Goal: Communication & Community: Ask a question

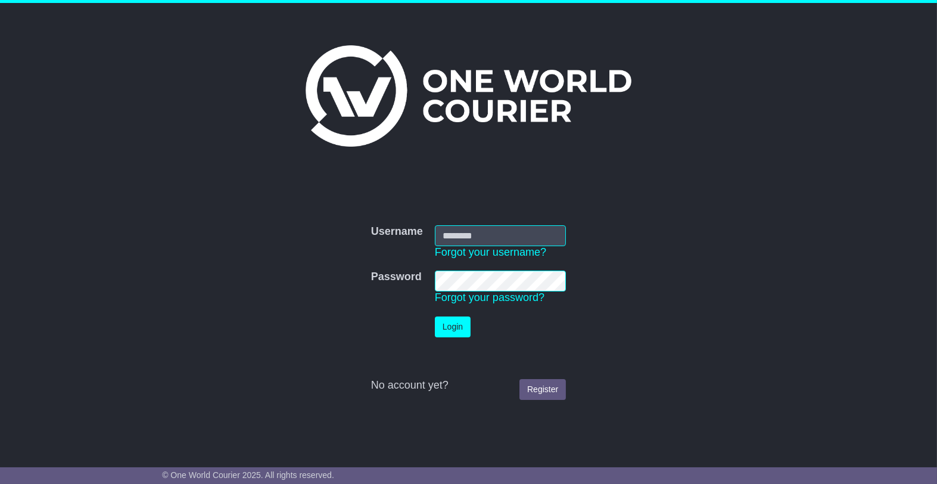
type input "**********"
click at [462, 327] on button "Login" at bounding box center [453, 326] width 36 height 21
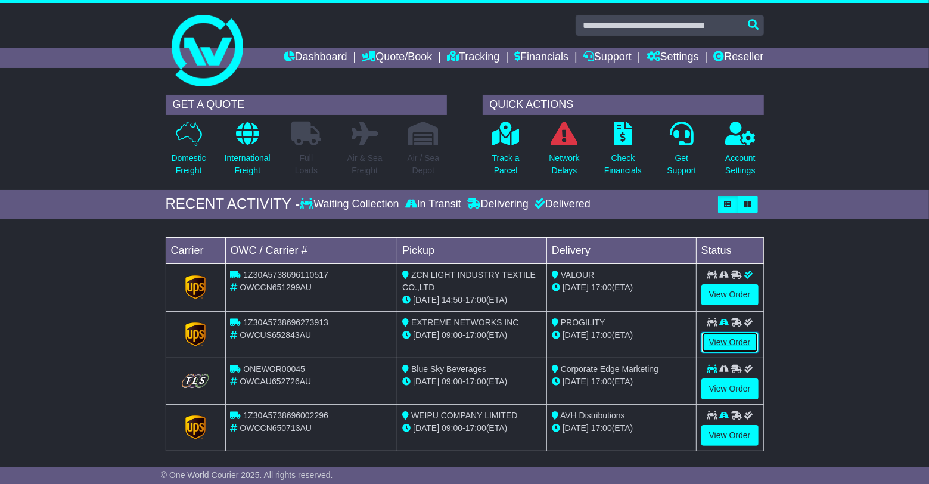
click at [732, 345] on link "View Order" at bounding box center [729, 342] width 57 height 21
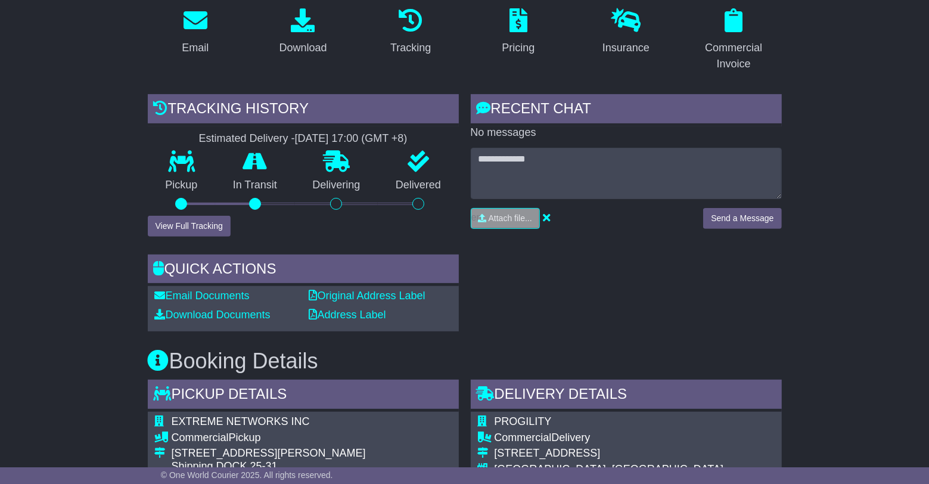
scroll to position [104, 0]
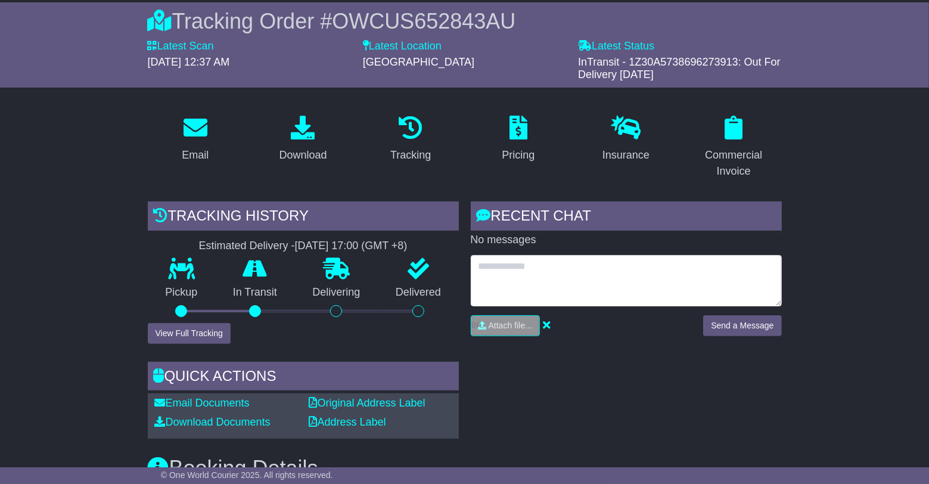
click at [529, 275] on textarea at bounding box center [626, 280] width 311 height 51
type textarea "*"
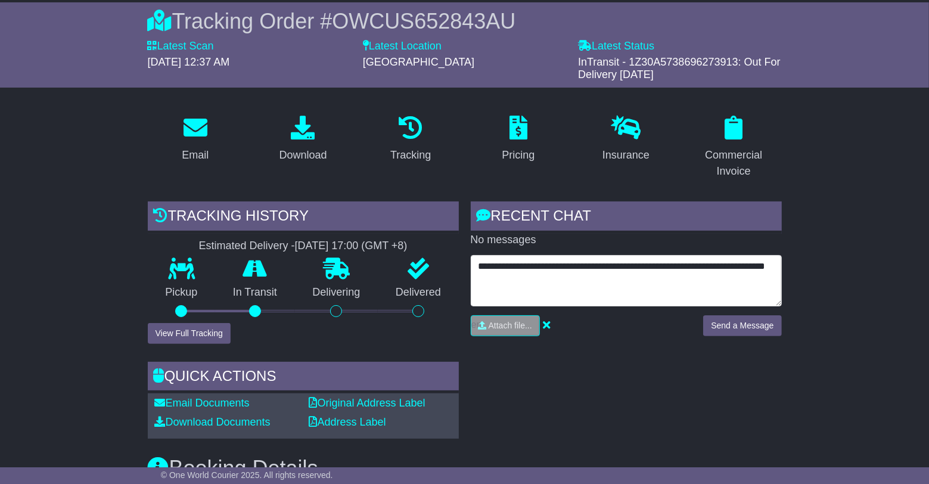
type textarea "**********"
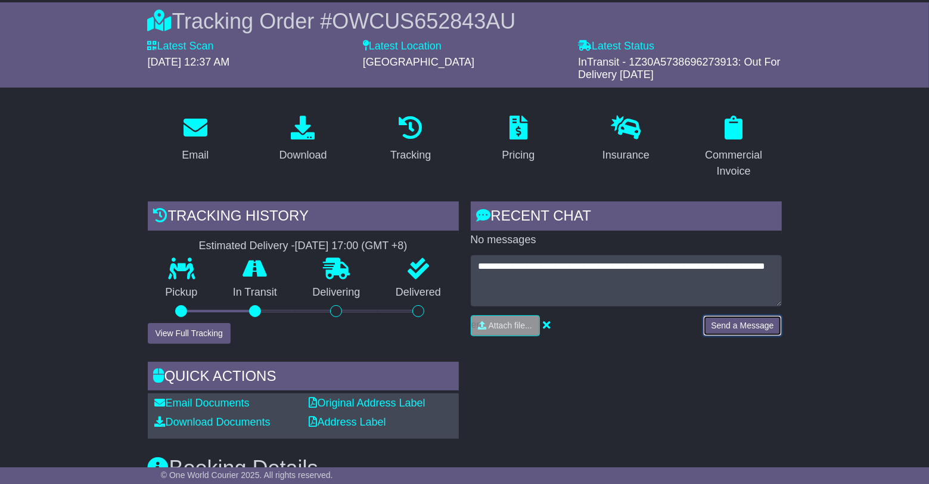
click at [724, 321] on button "Send a Message" at bounding box center [742, 325] width 78 height 21
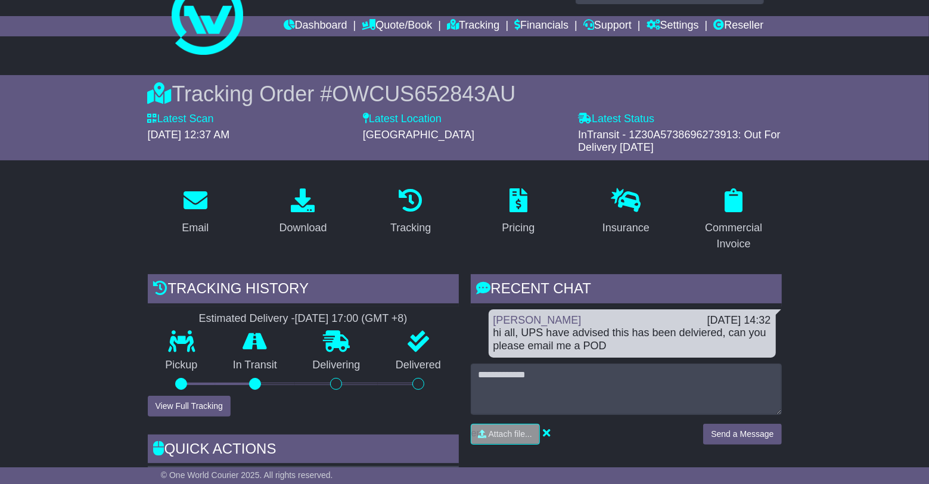
scroll to position [0, 0]
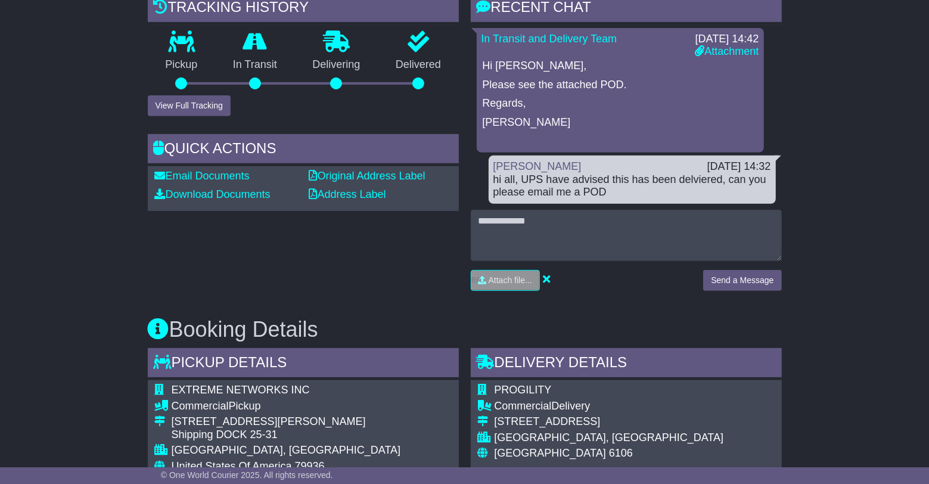
scroll to position [270, 0]
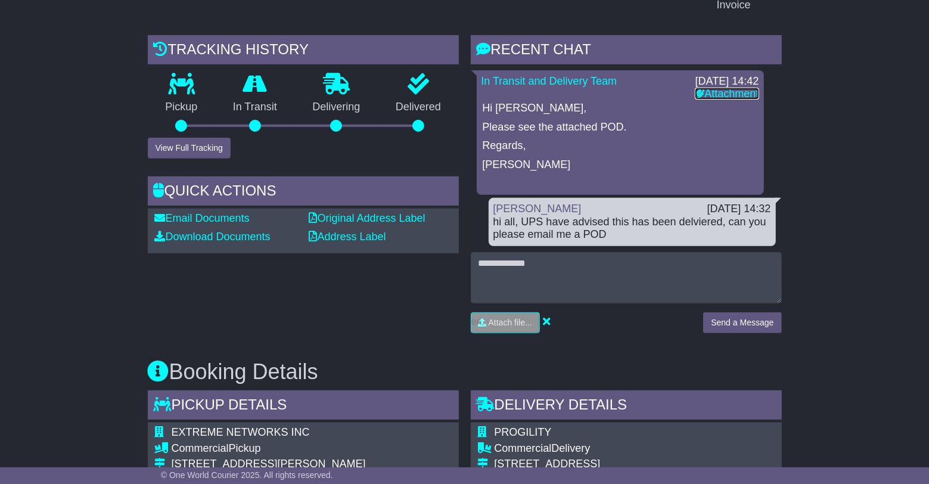
click at [721, 89] on link "Attachment" at bounding box center [726, 94] width 64 height 12
